Goal: Task Accomplishment & Management: Use online tool/utility

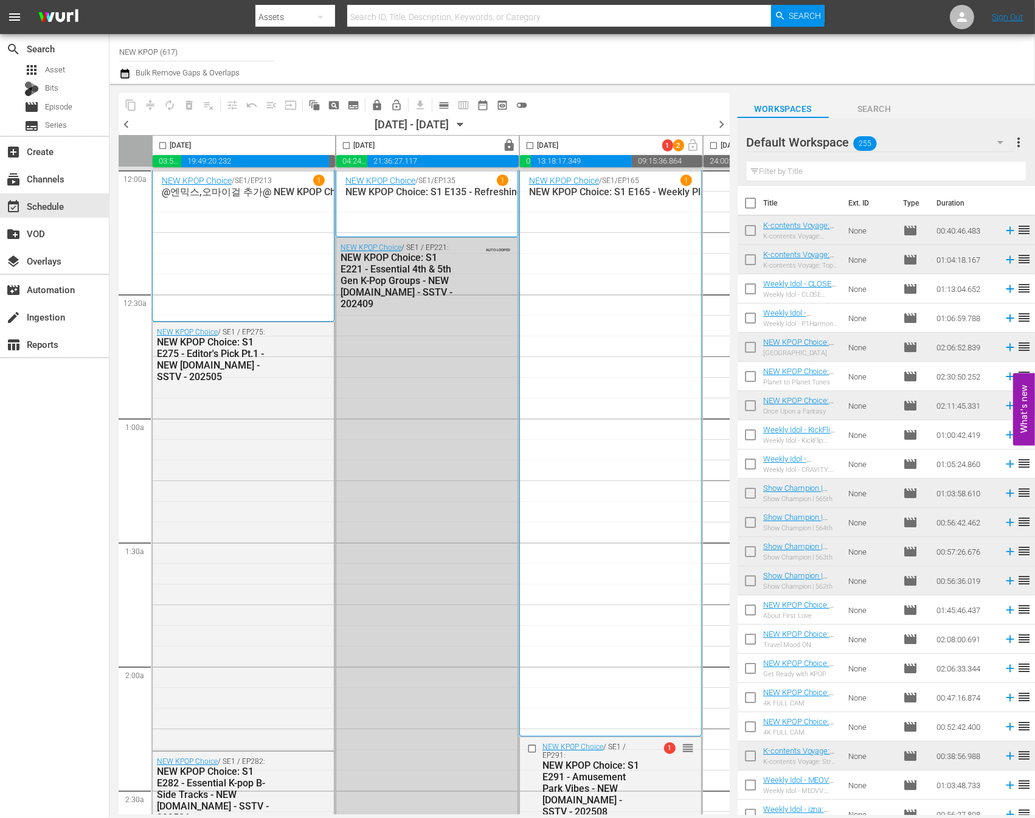
scroll to position [1939, 0]
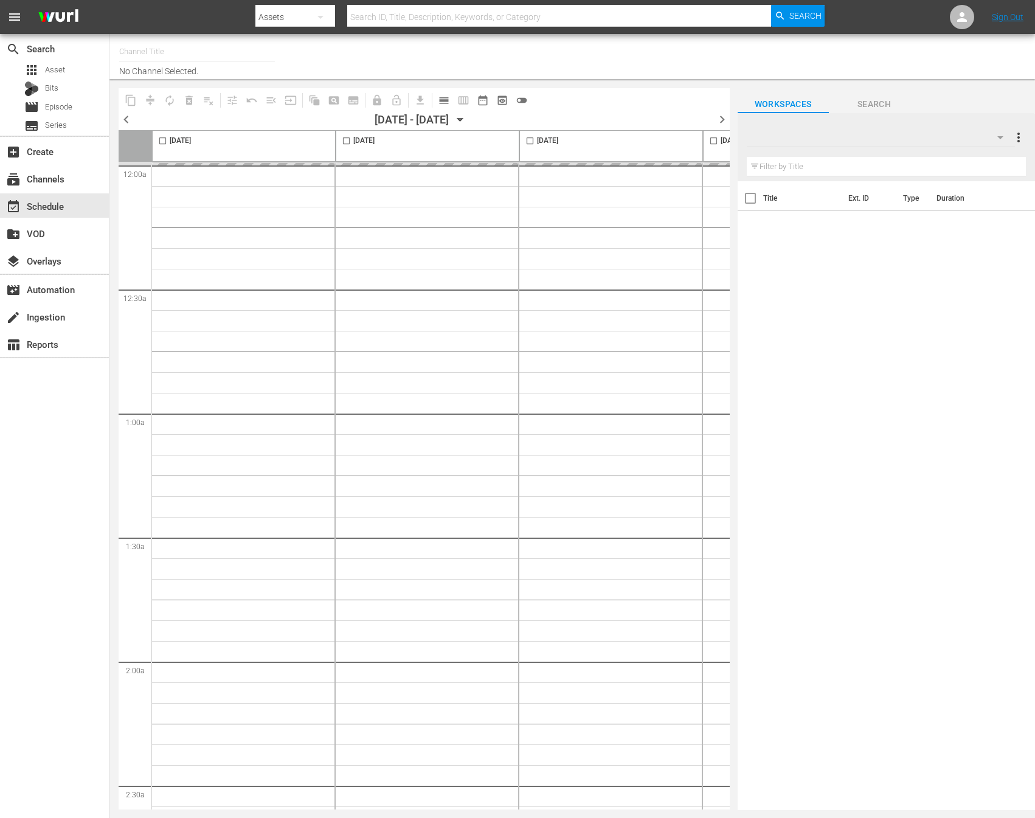
type input "NEW KPOP (617)"
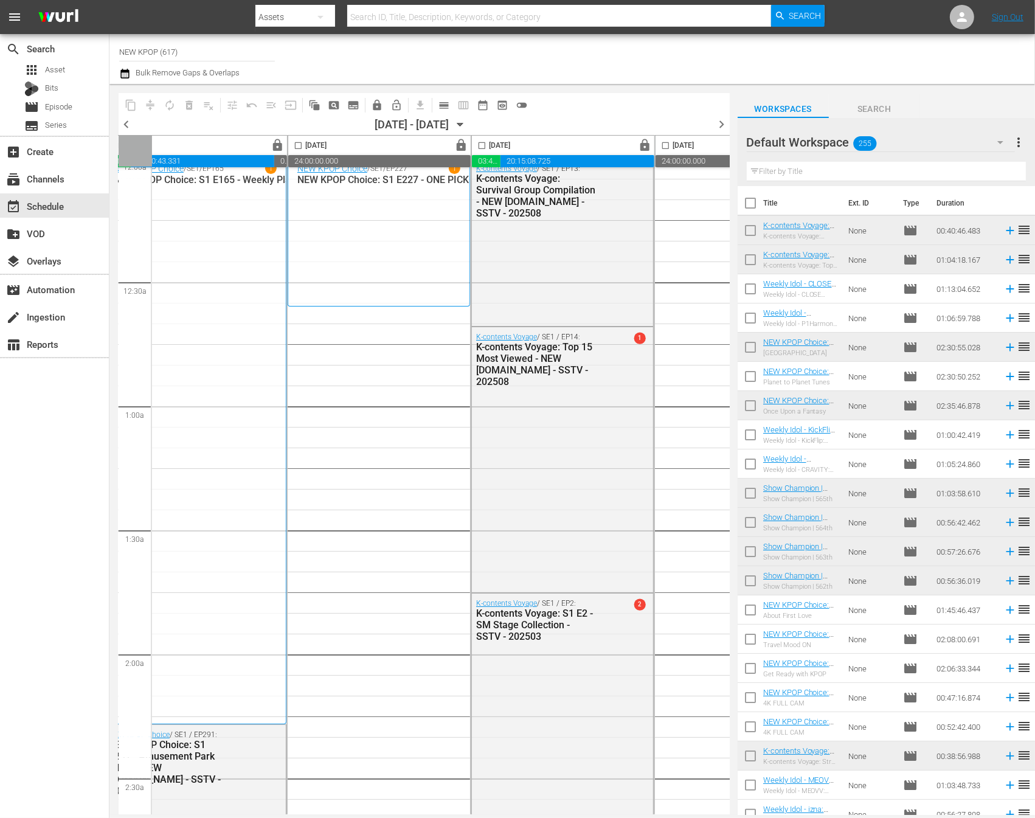
scroll to position [0, 415]
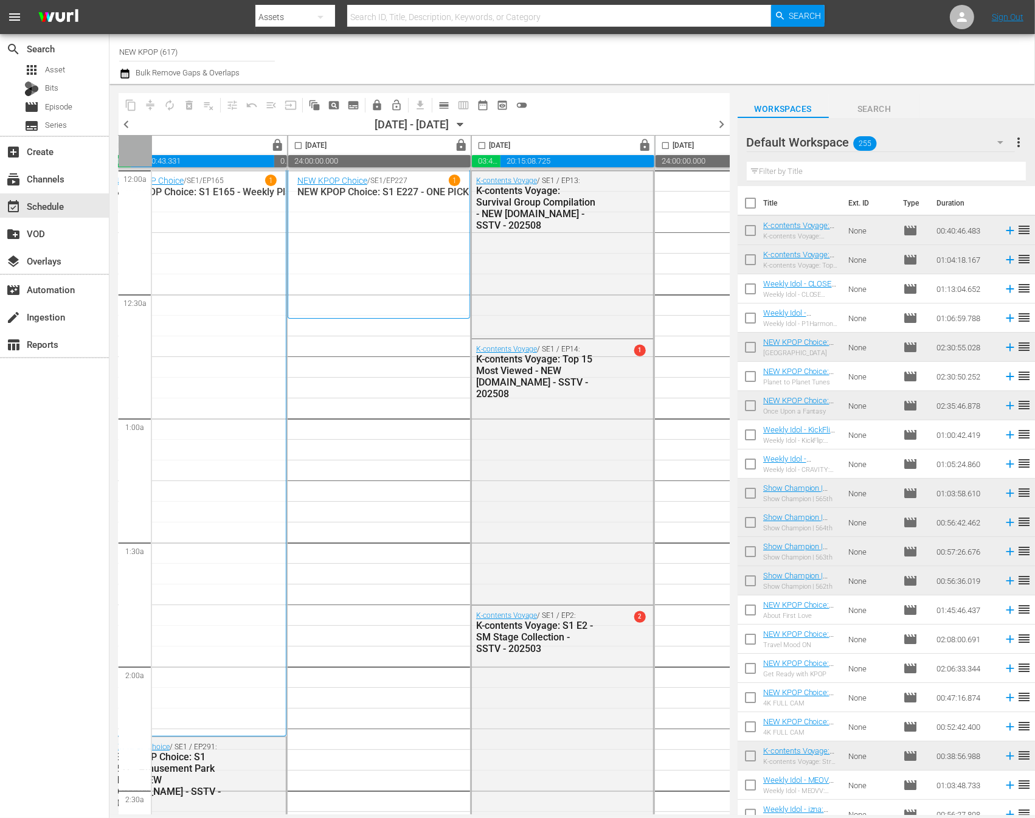
click at [563, 88] on div "content_copy compress autorenew_outlined delete_forever_outlined playlist_remov…" at bounding box center [414, 449] width 611 height 731
